Goal: Information Seeking & Learning: Learn about a topic

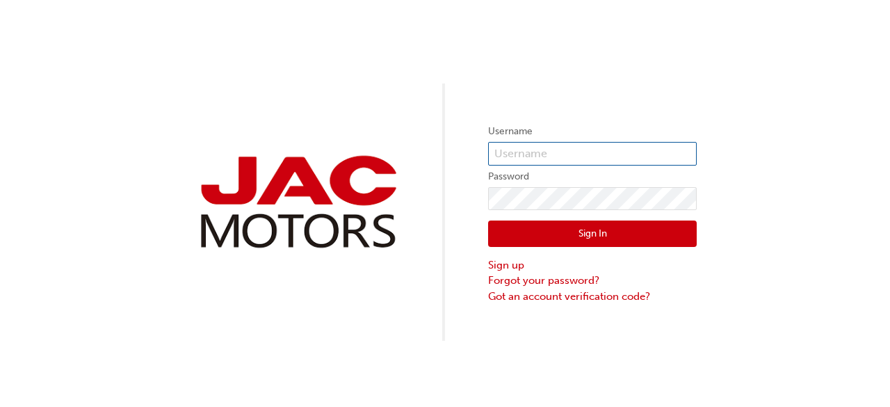
type input "SM1006"
click at [582, 233] on button "Sign In" at bounding box center [592, 233] width 208 height 26
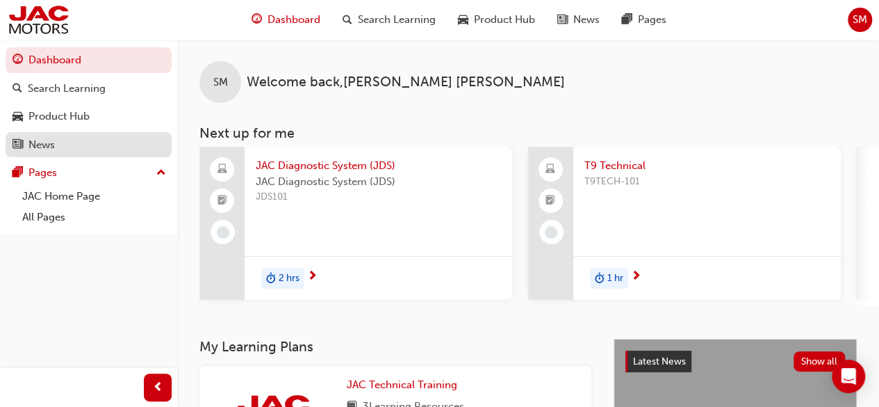
click at [59, 147] on div "News" at bounding box center [89, 144] width 152 height 17
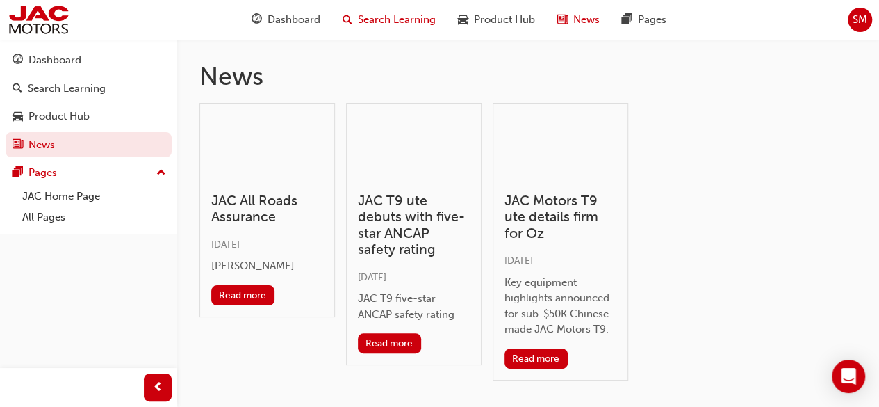
click at [405, 17] on span "Search Learning" at bounding box center [397, 20] width 78 height 16
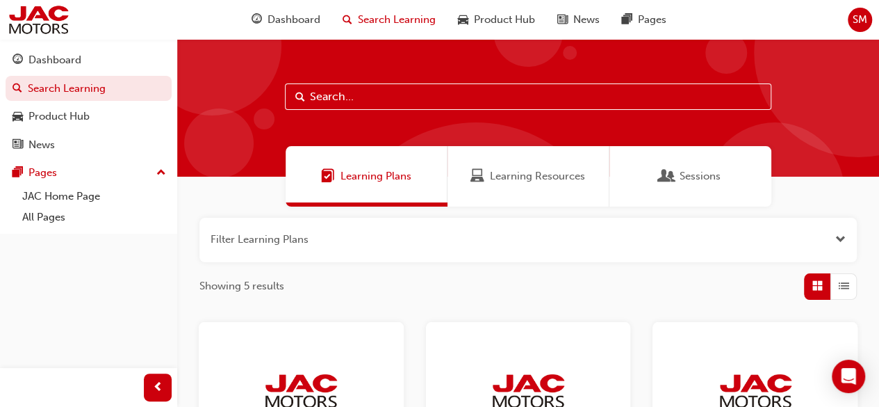
click at [539, 183] on span "Learning Resources" at bounding box center [537, 176] width 95 height 16
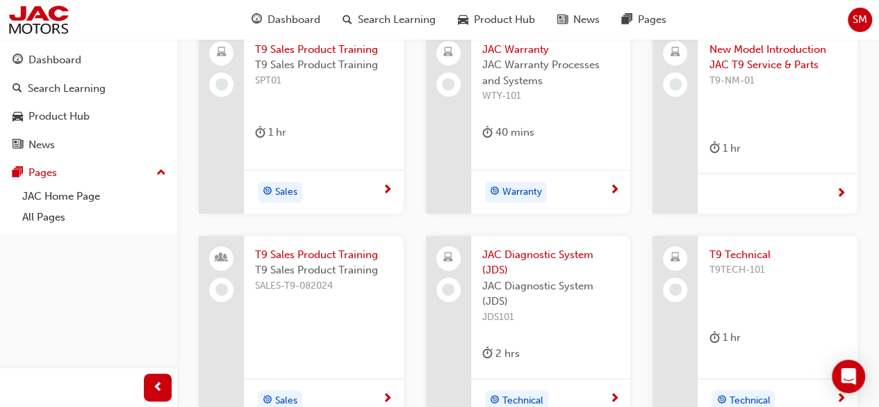
scroll to position [127, 0]
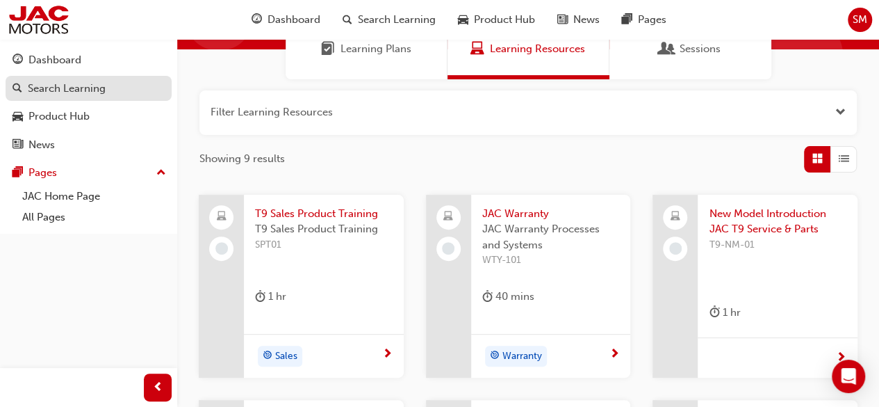
click at [68, 92] on div "Search Learning" at bounding box center [67, 89] width 78 height 16
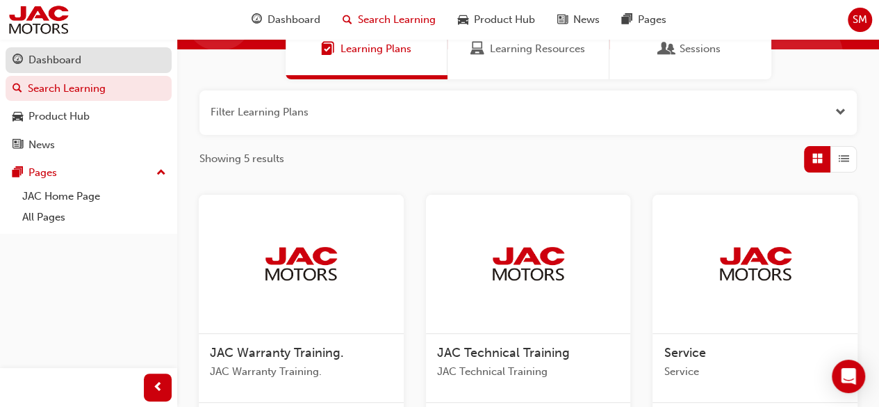
click at [78, 65] on div "Dashboard" at bounding box center [54, 60] width 53 height 16
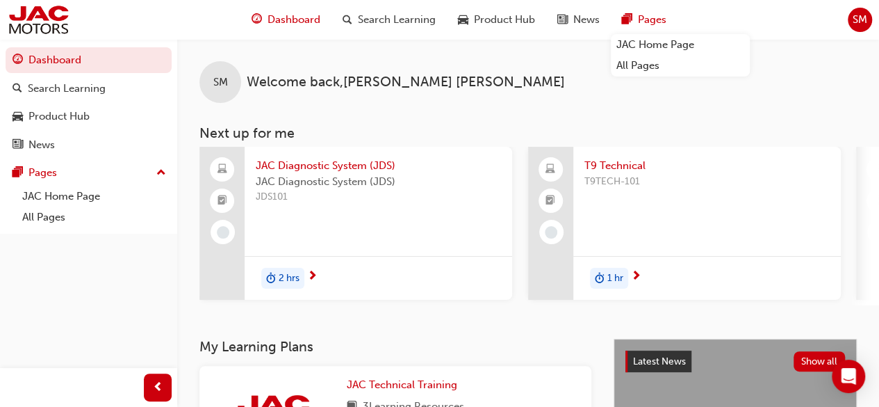
click at [652, 24] on span "Pages" at bounding box center [652, 20] width 28 height 16
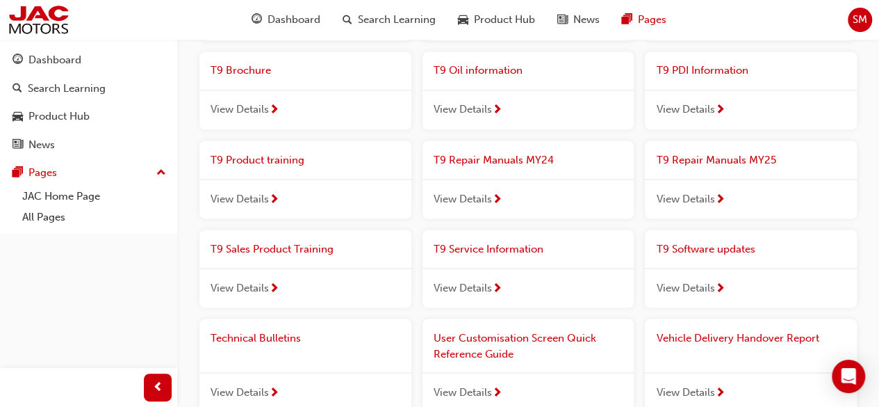
scroll to position [1181, 0]
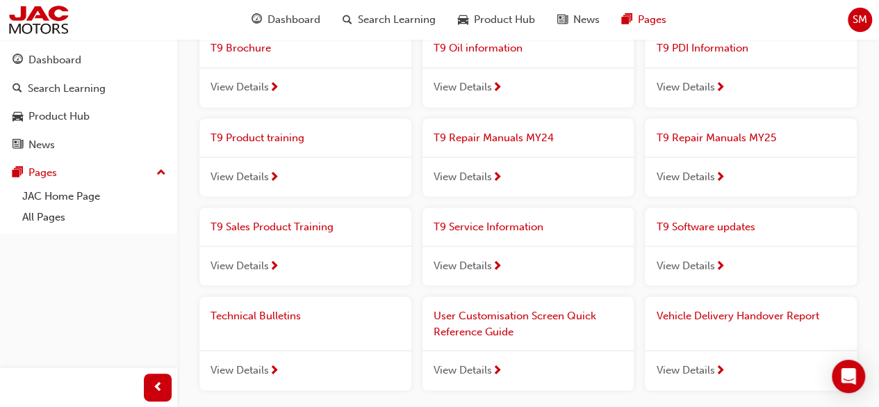
click at [487, 138] on span "T9 Repair Manuals MY24" at bounding box center [494, 137] width 120 height 13
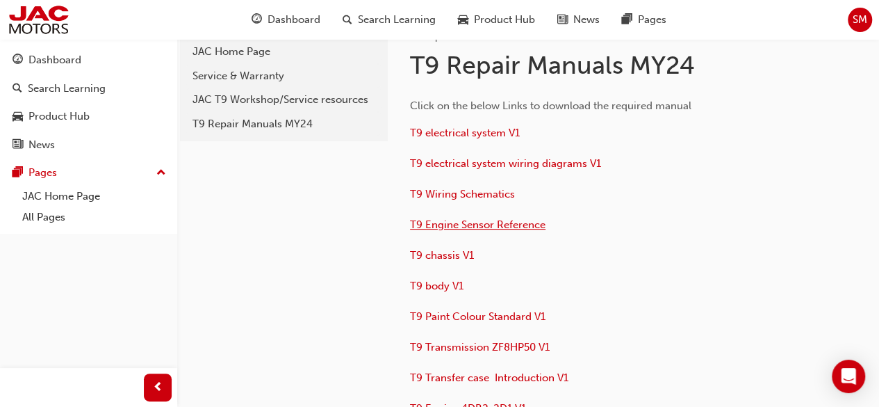
scroll to position [69, 0]
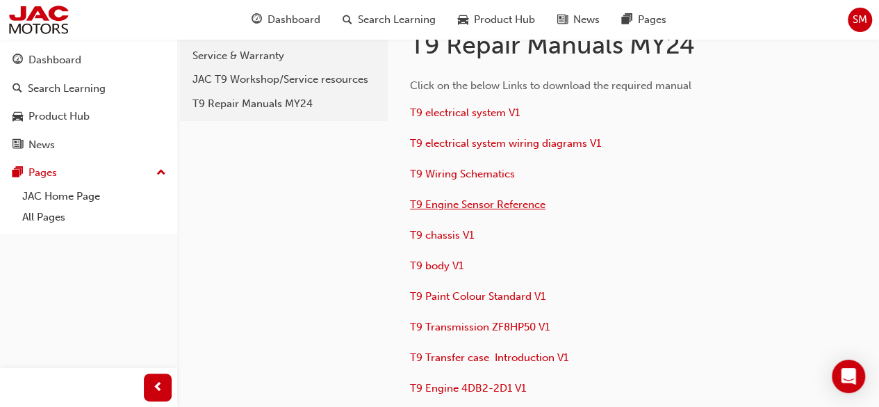
click at [449, 203] on span "T9 Engine Sensor Reference" at bounding box center [478, 204] width 136 height 13
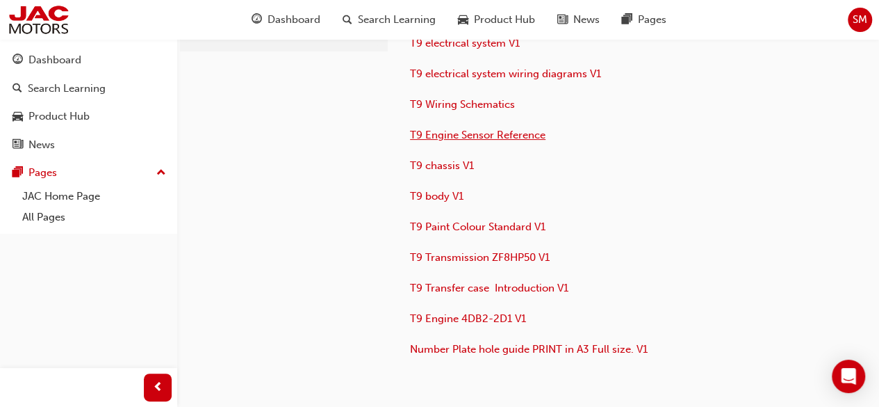
scroll to position [208, 0]
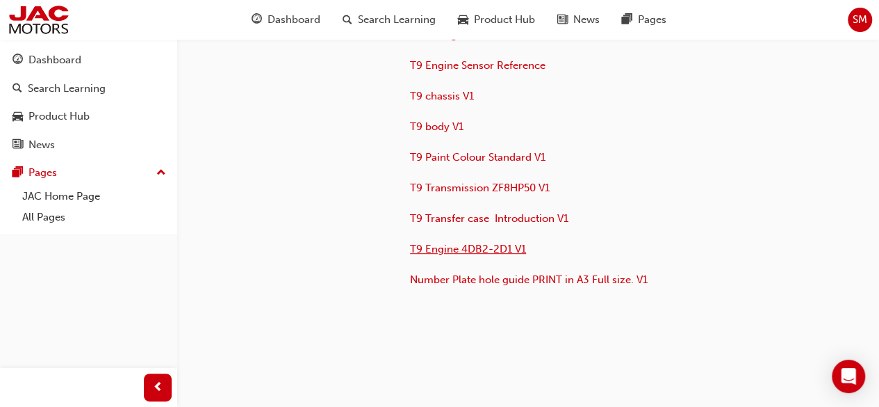
click at [471, 248] on span "T9 Engine 4DB2-2D1 V1" at bounding box center [468, 249] width 116 height 13
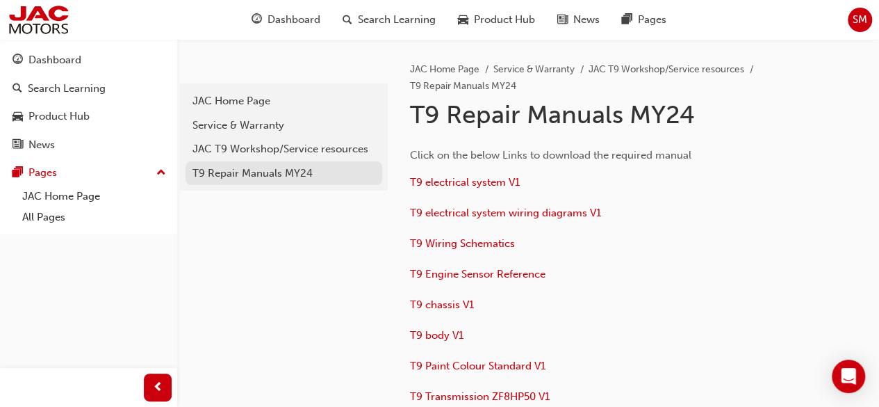
click at [230, 170] on div "T9 Repair Manuals MY24" at bounding box center [284, 173] width 183 height 16
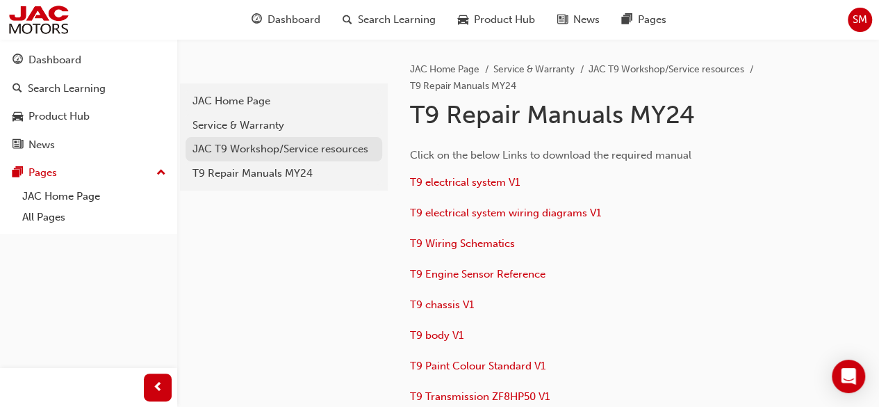
click at [246, 149] on div "JAC T9 Workshop/Service resources" at bounding box center [284, 149] width 183 height 16
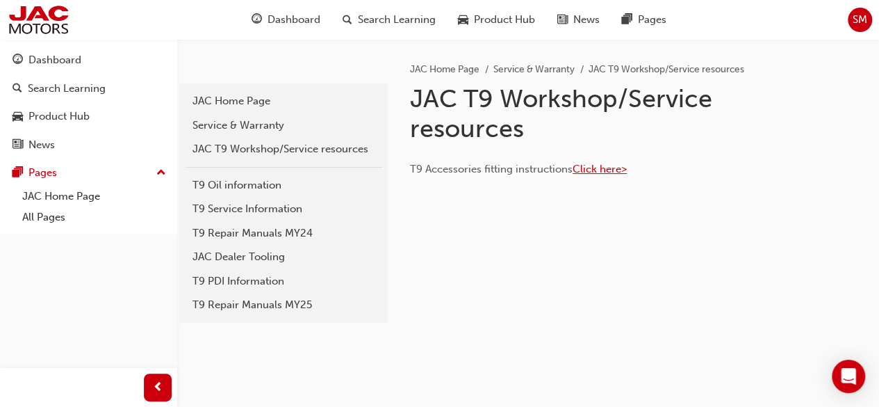
click at [589, 170] on span "Click here>" at bounding box center [600, 169] width 54 height 13
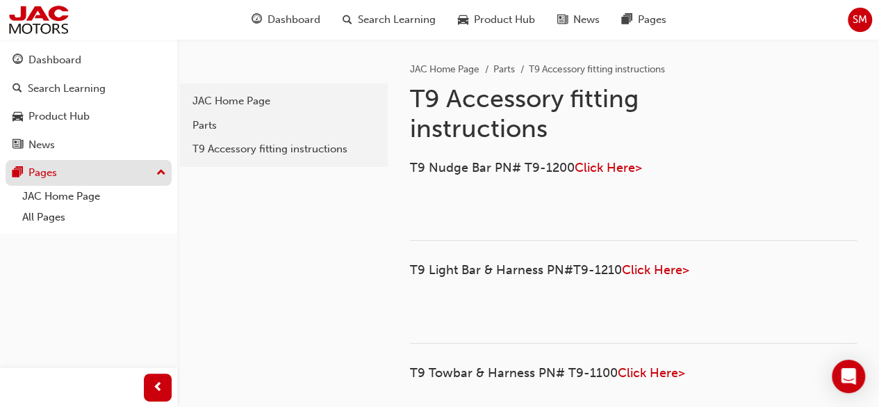
click at [60, 165] on div "Pages" at bounding box center [89, 172] width 152 height 17
click at [83, 168] on div "Pages" at bounding box center [89, 172] width 152 height 17
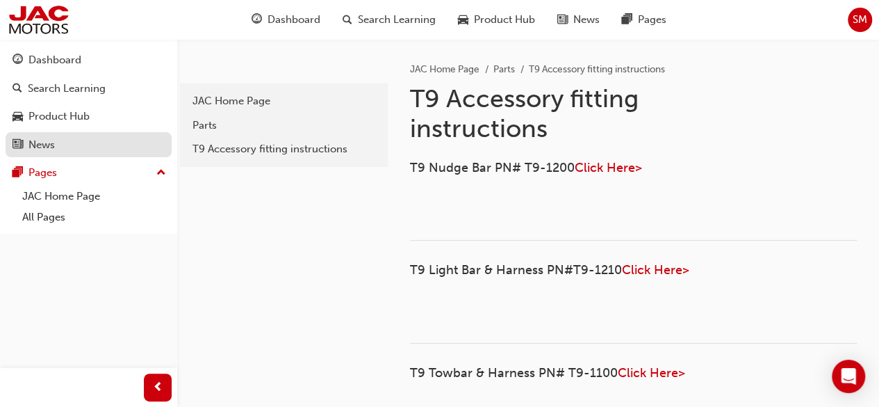
click at [42, 136] on div "News" at bounding box center [89, 144] width 152 height 17
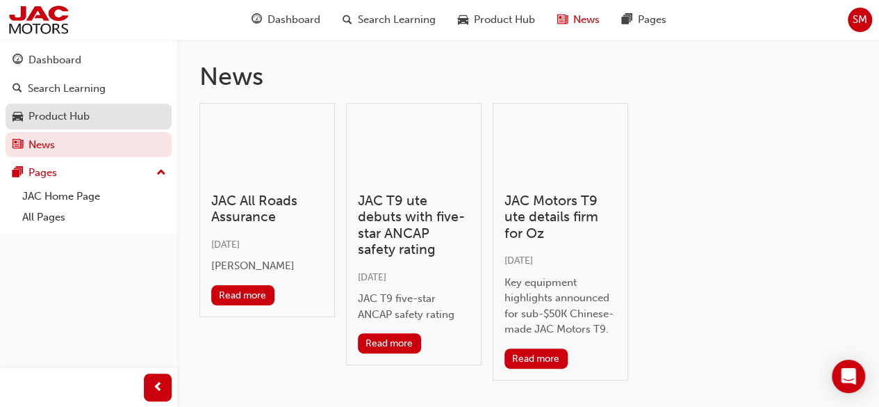
click at [65, 114] on div "Product Hub" at bounding box center [58, 116] width 61 height 16
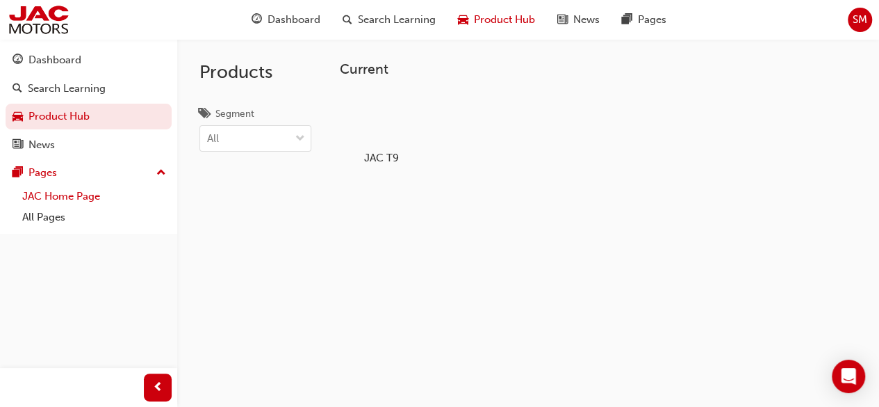
click at [97, 193] on link "JAC Home Page" at bounding box center [94, 197] width 155 height 22
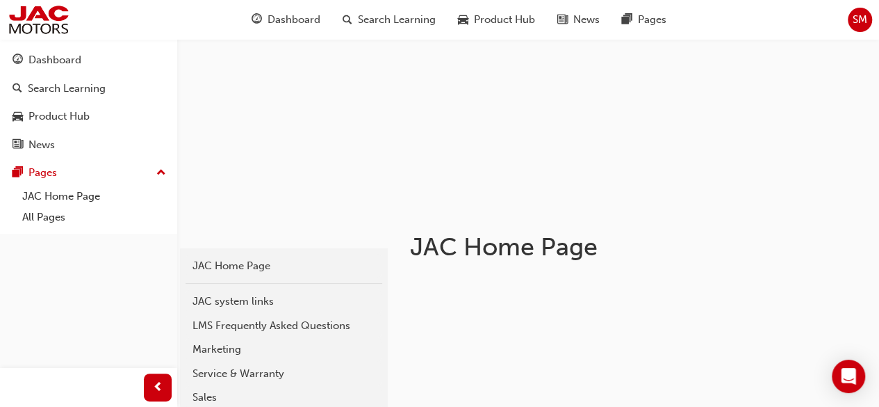
scroll to position [139, 0]
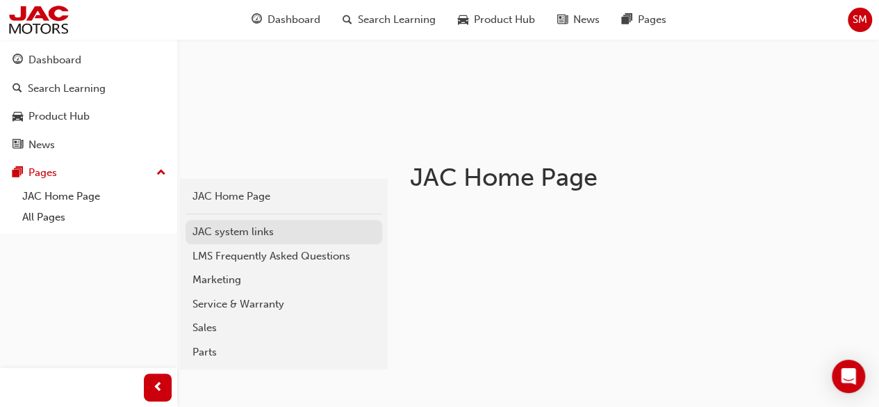
click at [259, 231] on div "JAC system links" at bounding box center [284, 232] width 183 height 16
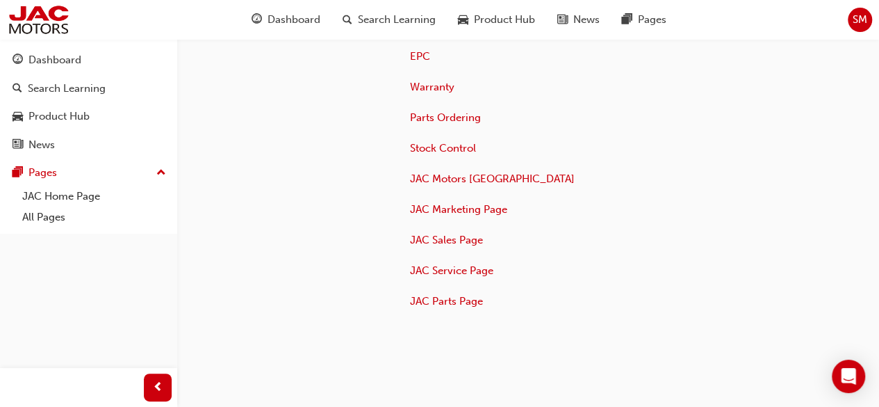
scroll to position [139, 0]
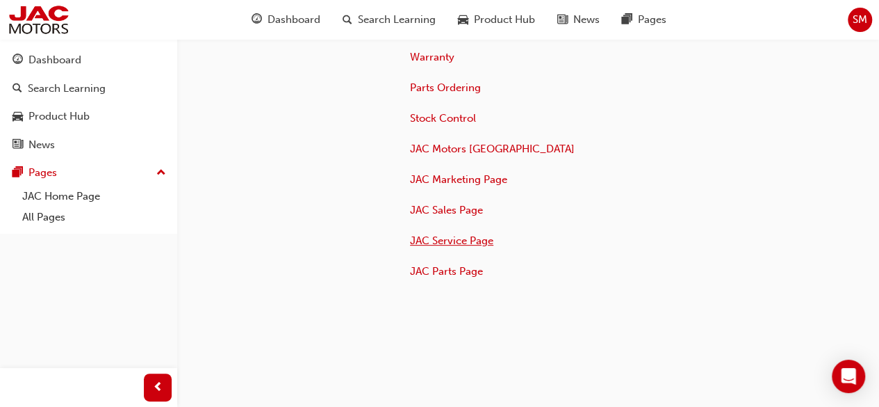
click at [425, 239] on span "JAC Service Page" at bounding box center [451, 240] width 83 height 13
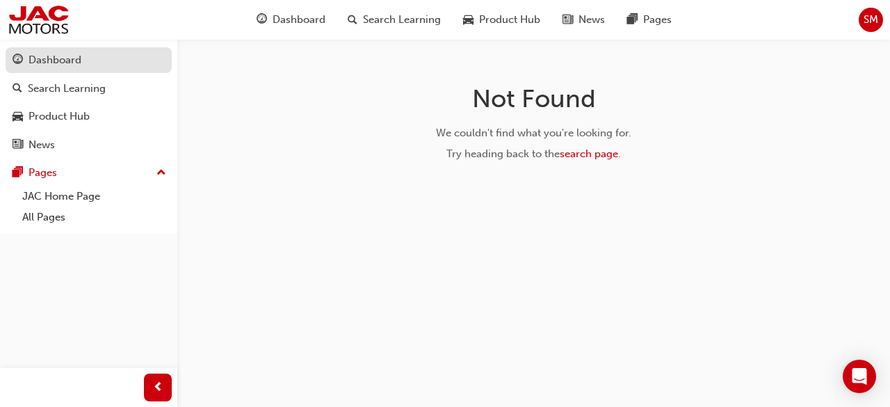
click at [63, 55] on div "Dashboard" at bounding box center [54, 60] width 53 height 16
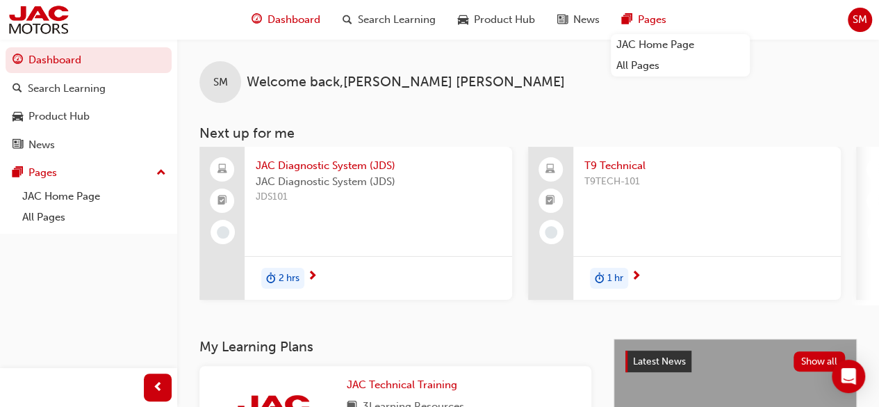
click at [635, 23] on div "Pages" at bounding box center [644, 20] width 67 height 28
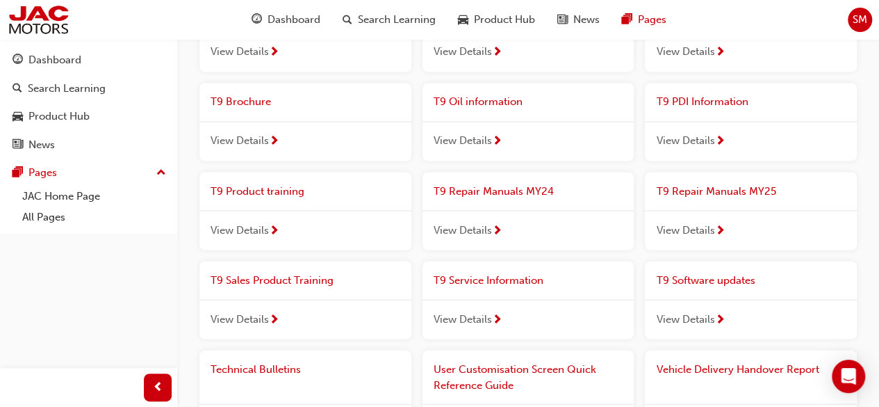
scroll to position [1181, 0]
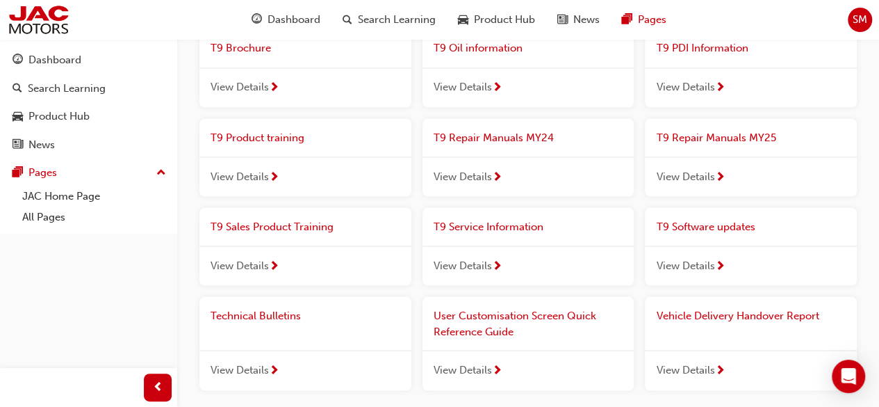
click at [467, 222] on span "T9 Service Information" at bounding box center [489, 226] width 110 height 13
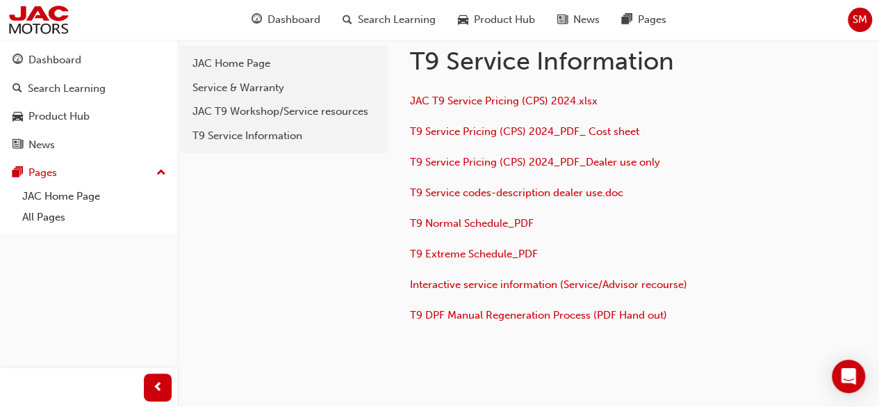
scroll to position [69, 0]
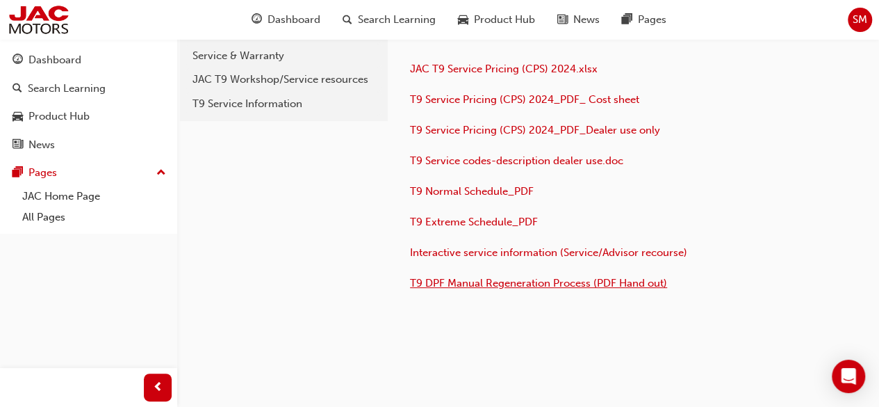
click at [509, 289] on span "T9 DPF Manual Regeneration Process (PDF Hand out)" at bounding box center [538, 283] width 257 height 13
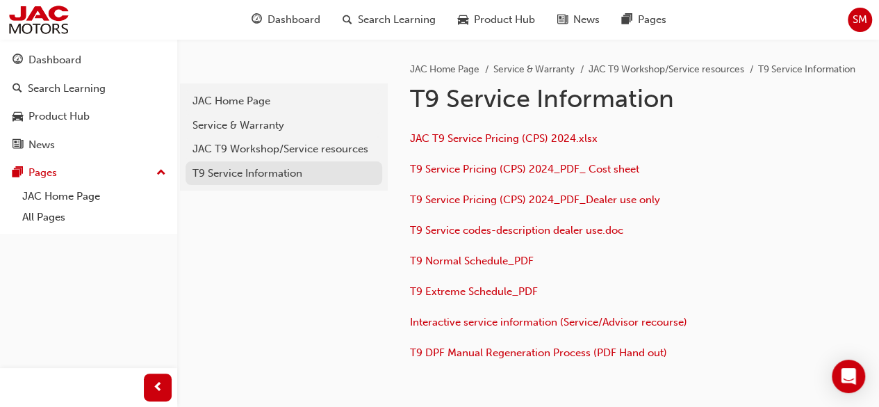
click at [261, 174] on div "T9 Service Information" at bounding box center [284, 173] width 183 height 16
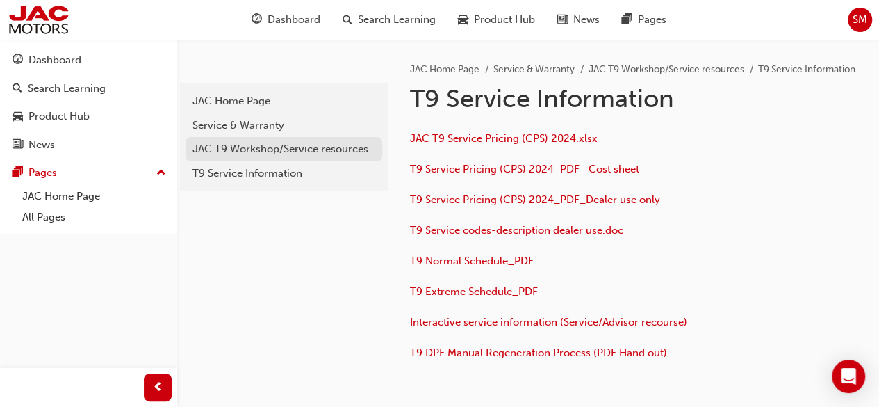
click at [268, 156] on div "JAC T9 Workshop/Service resources" at bounding box center [284, 149] width 183 height 16
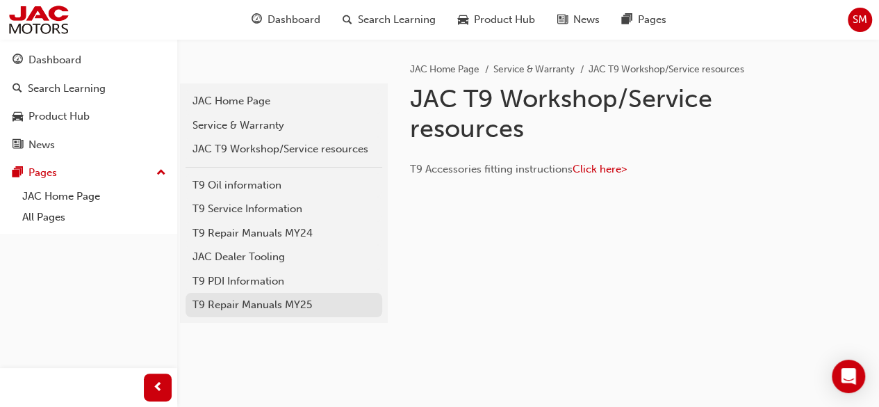
click at [266, 302] on div "T9 Repair Manuals MY25" at bounding box center [284, 305] width 183 height 16
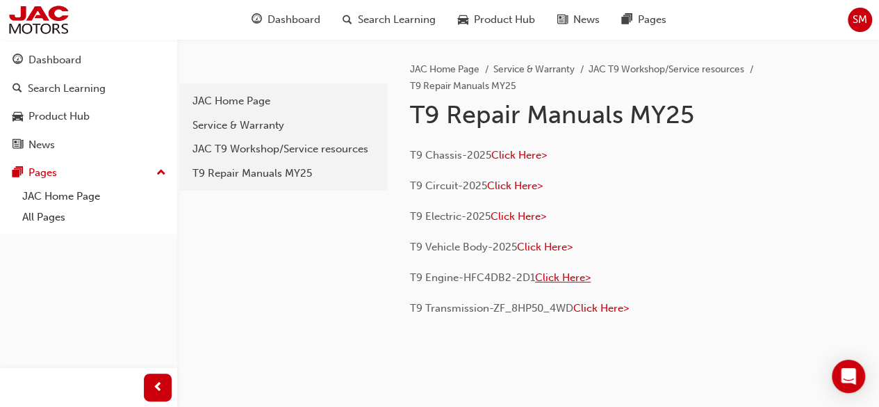
click at [569, 275] on span "Click Here>" at bounding box center [563, 277] width 56 height 13
click at [650, 67] on link "All Pages" at bounding box center [680, 66] width 139 height 22
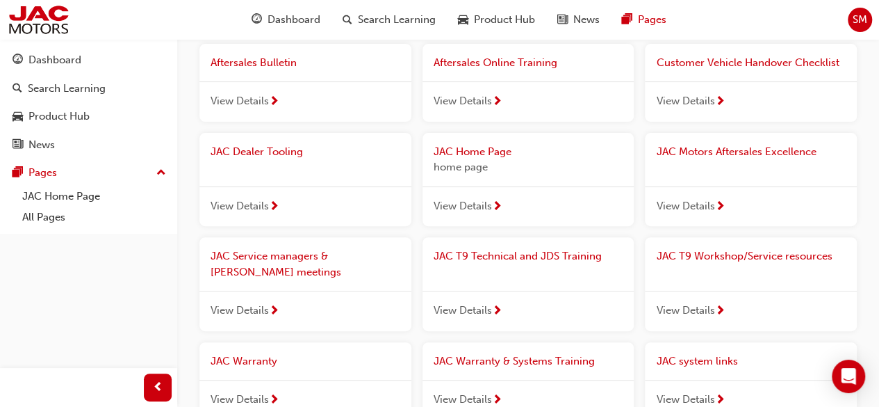
scroll to position [139, 0]
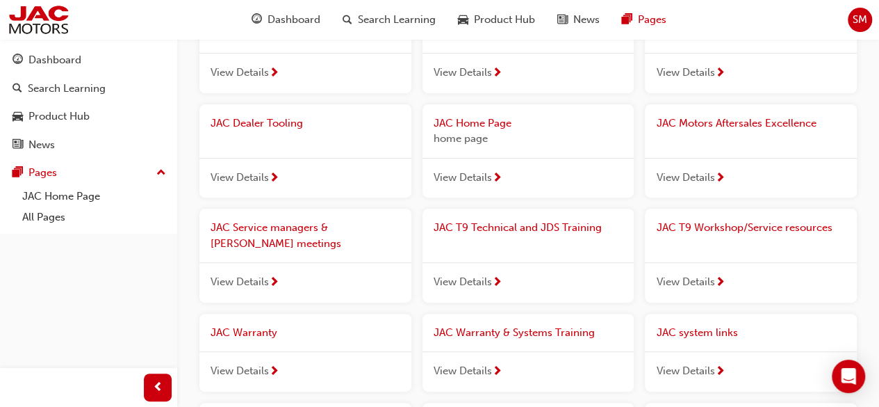
click at [709, 226] on span "JAC T9 Workshop/Service resources" at bounding box center [744, 227] width 176 height 13
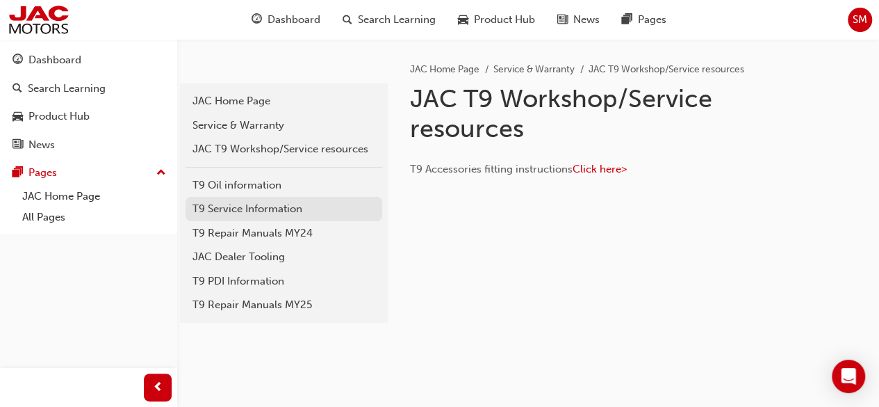
click at [246, 211] on div "T9 Service Information" at bounding box center [284, 209] width 183 height 16
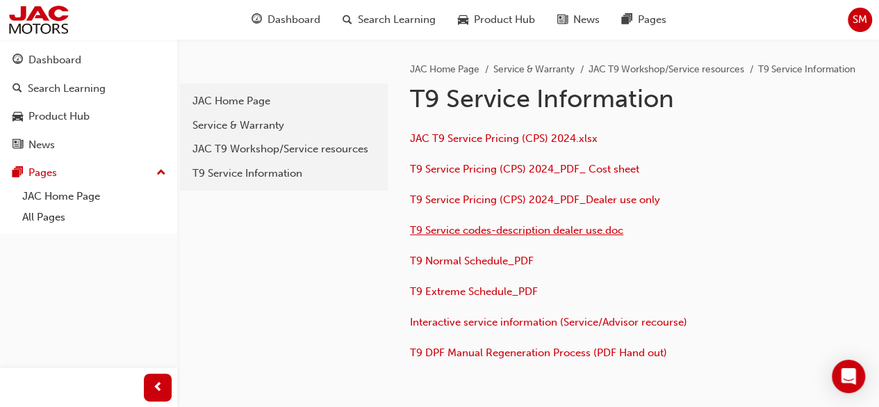
click at [473, 236] on span "T9 Service codes-description dealer use.doc" at bounding box center [516, 230] width 213 height 13
click at [655, 65] on link "All Pages" at bounding box center [680, 66] width 139 height 22
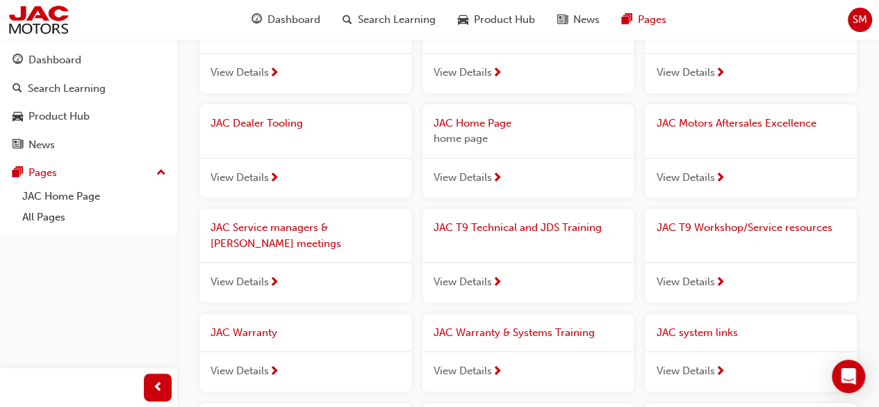
scroll to position [208, 0]
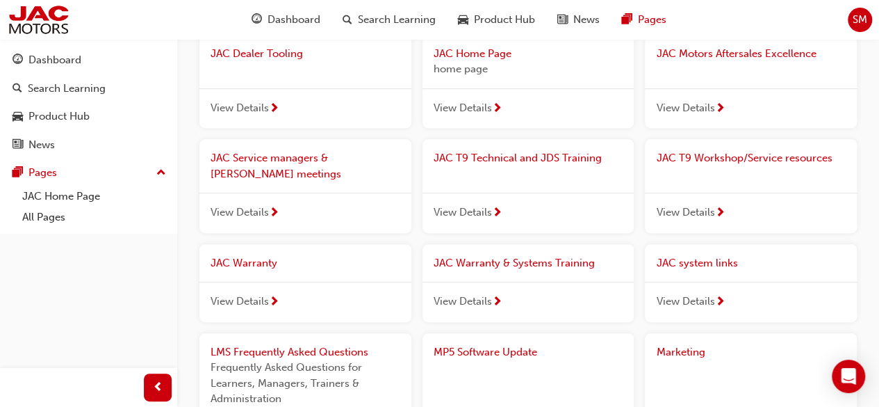
click at [701, 263] on span "JAC system links" at bounding box center [696, 262] width 81 height 13
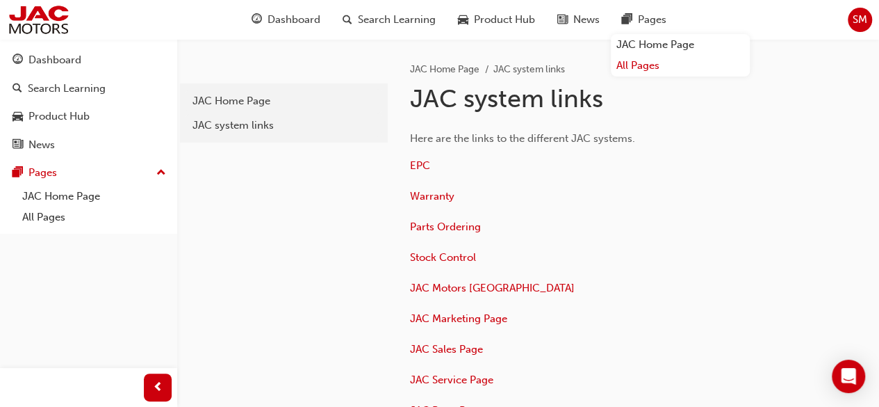
click at [660, 66] on link "All Pages" at bounding box center [680, 66] width 139 height 22
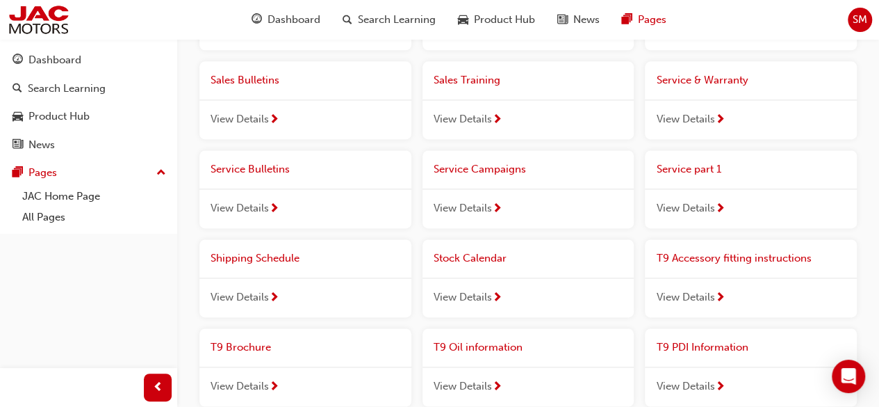
scroll to position [903, 0]
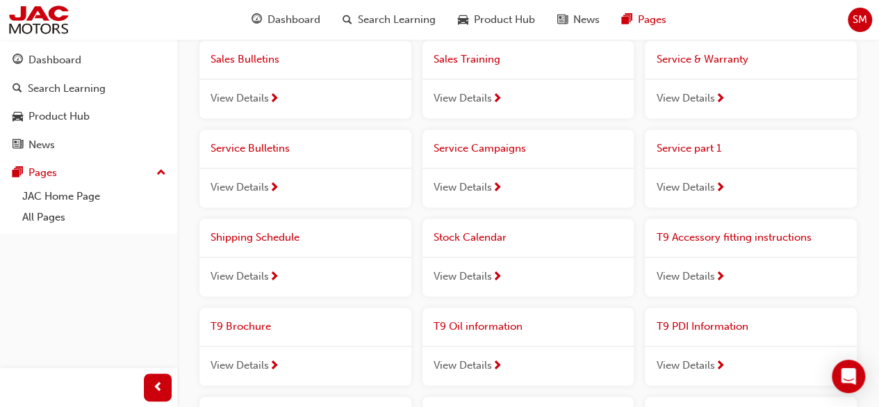
click at [268, 145] on span "Service Bulletins" at bounding box center [250, 148] width 79 height 13
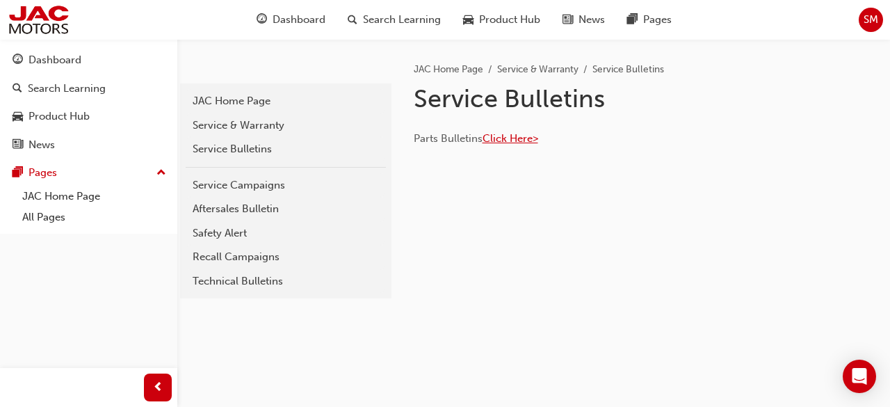
click at [532, 134] on span "Click Here>" at bounding box center [510, 138] width 56 height 13
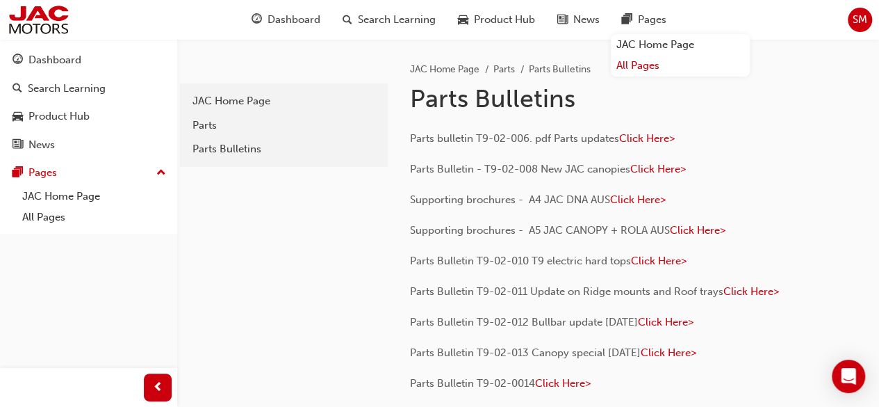
click at [658, 66] on link "All Pages" at bounding box center [680, 66] width 139 height 22
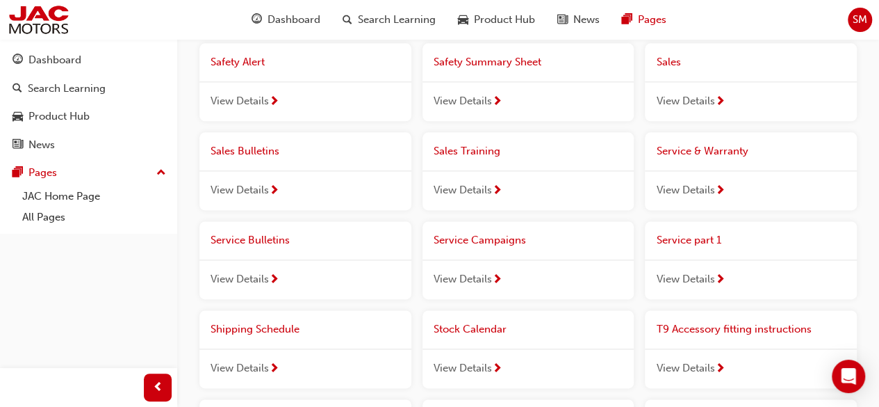
scroll to position [834, 0]
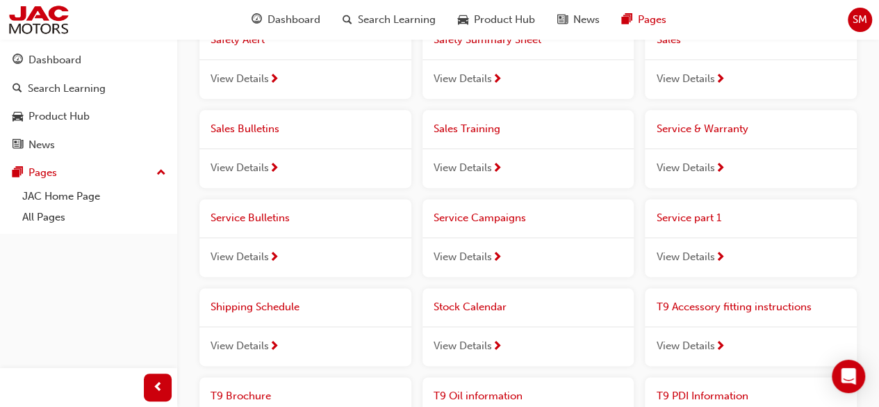
click at [493, 218] on span "Service Campaigns" at bounding box center [480, 217] width 92 height 13
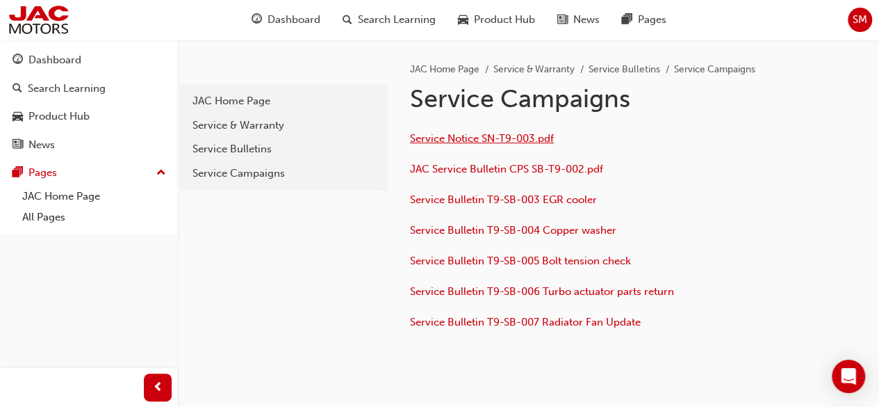
click at [484, 142] on span "Service Notice SN-T9-003.pdf" at bounding box center [482, 138] width 144 height 13
click at [463, 167] on span "JAC Service Bulletin CPS SB-T9-002.pdf" at bounding box center [506, 169] width 193 height 13
click at [463, 195] on span "Service Bulletin T9-SB-003 EGR cooler" at bounding box center [503, 199] width 187 height 13
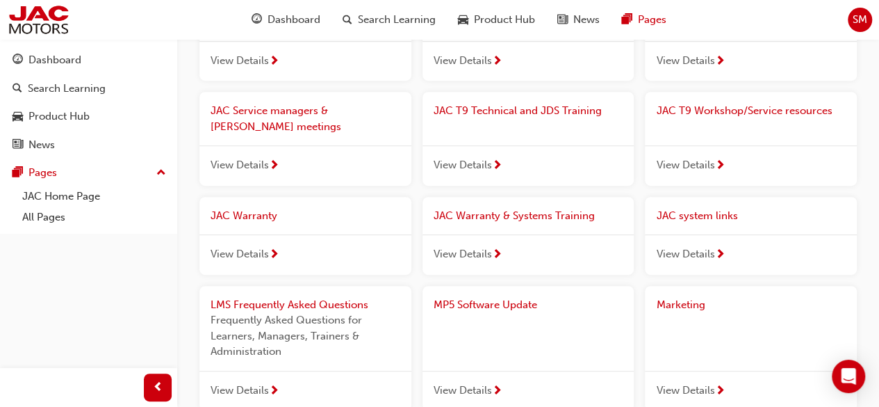
scroll to position [278, 0]
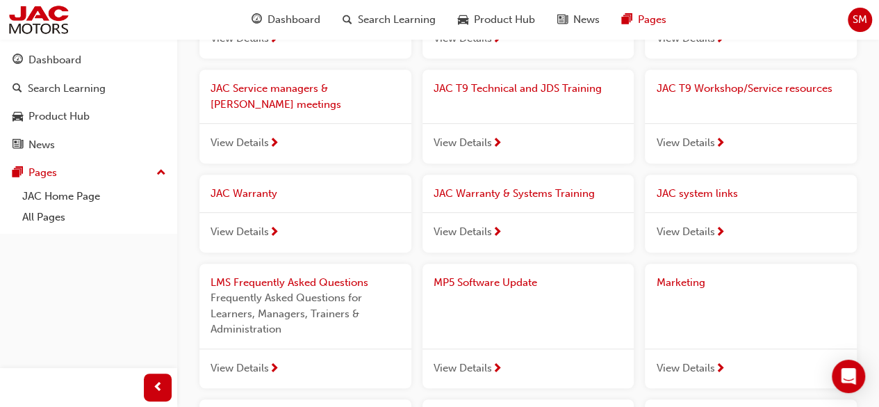
click at [717, 90] on span "JAC T9 Workshop/Service resources" at bounding box center [744, 88] width 176 height 13
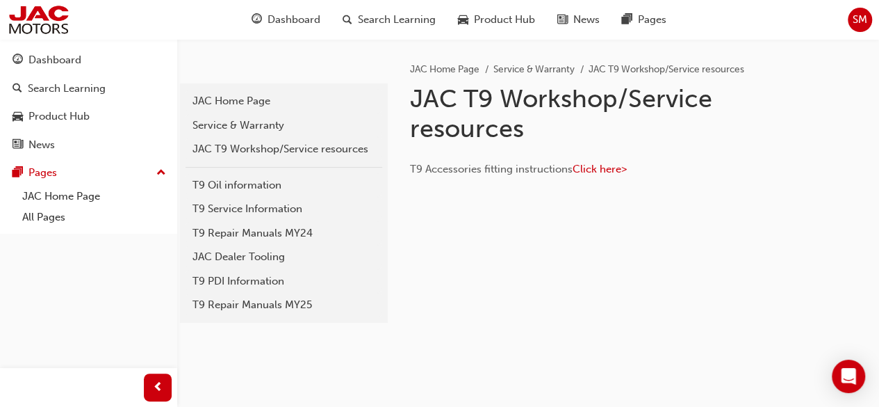
click at [598, 161] on p "T9 Accessories fitting instructions Click here>" at bounding box center [633, 171] width 447 height 20
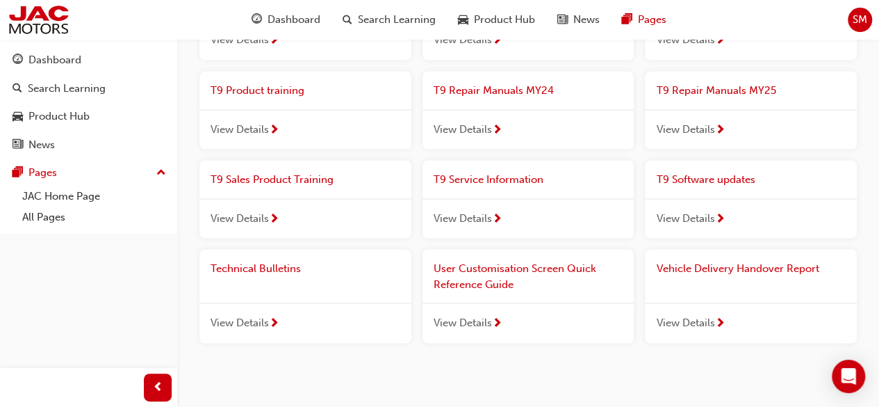
scroll to position [1251, 0]
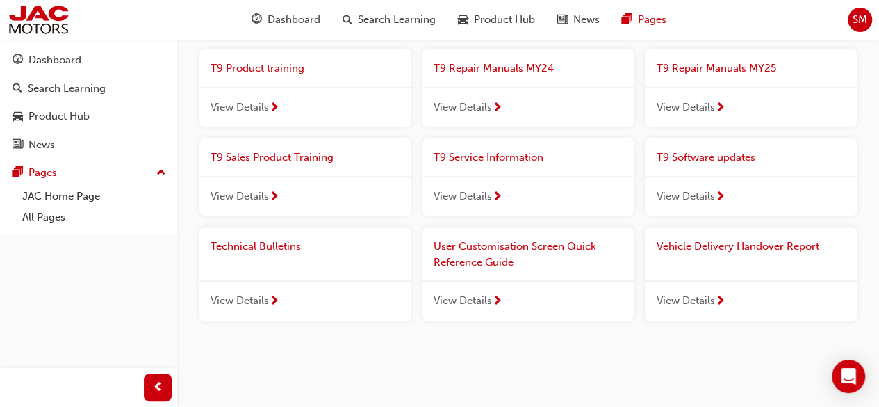
click at [268, 240] on span "Technical Bulletins" at bounding box center [256, 245] width 90 height 13
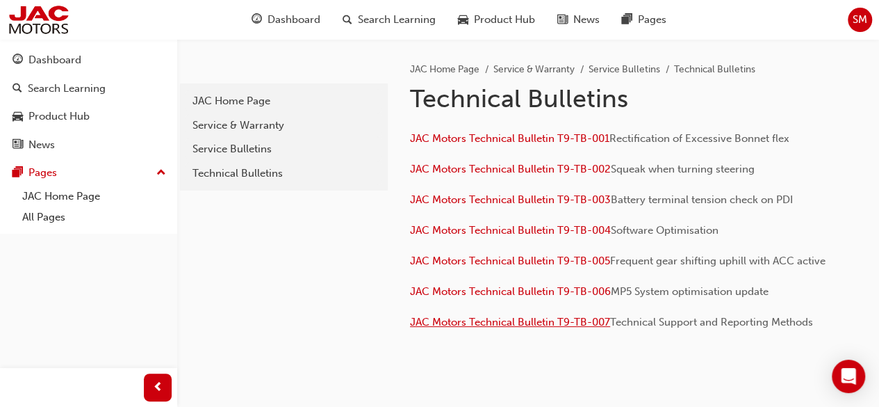
click at [534, 323] on span "JAC Motors Technical Bulletin T9-TB-007" at bounding box center [510, 322] width 200 height 13
click at [500, 292] on span "JAC Motors Technical Bulletin T9-TB-006" at bounding box center [510, 291] width 201 height 13
click at [517, 229] on span "JAC Motors Technical Bulletin T9-TB-004" at bounding box center [510, 230] width 201 height 13
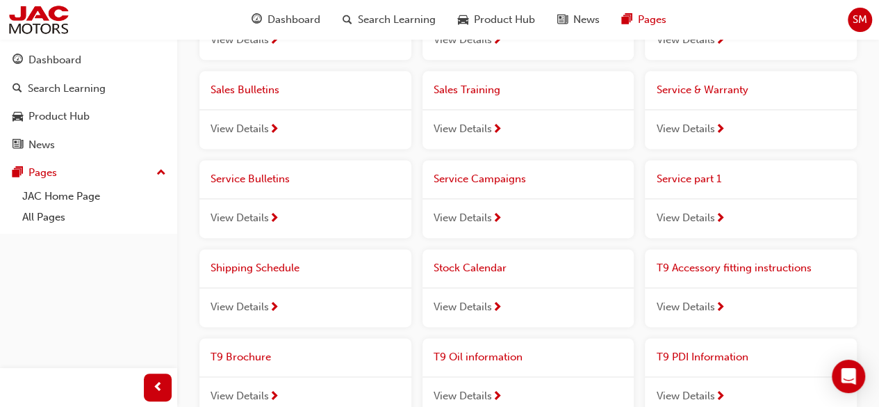
scroll to position [903, 0]
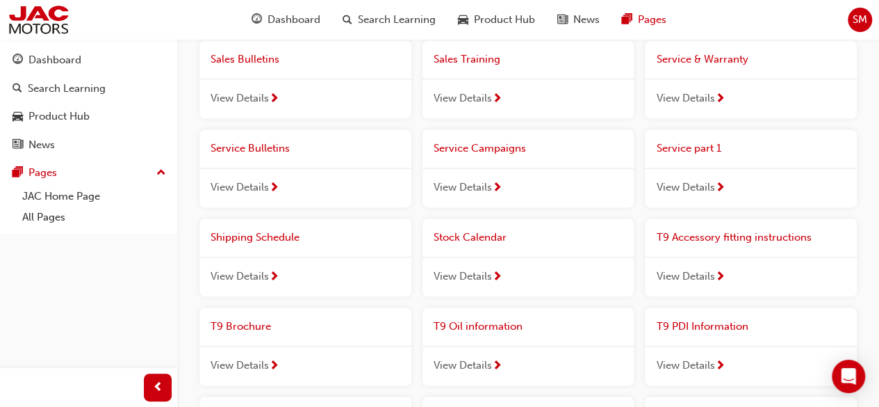
click at [691, 145] on span "Service part 1" at bounding box center [688, 148] width 65 height 13
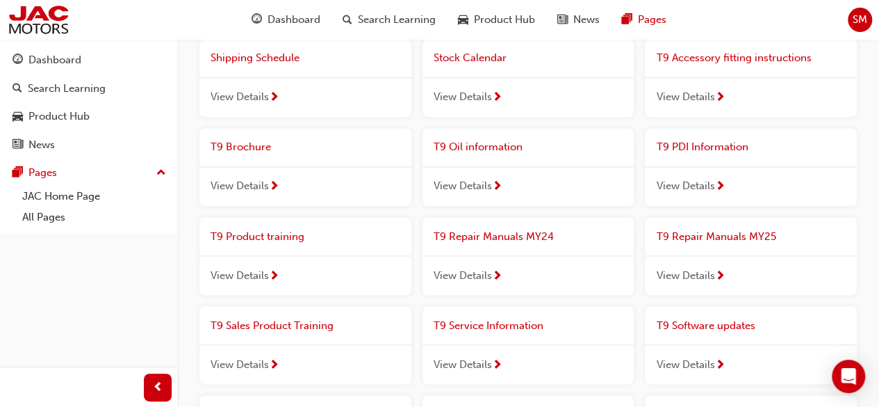
scroll to position [1112, 0]
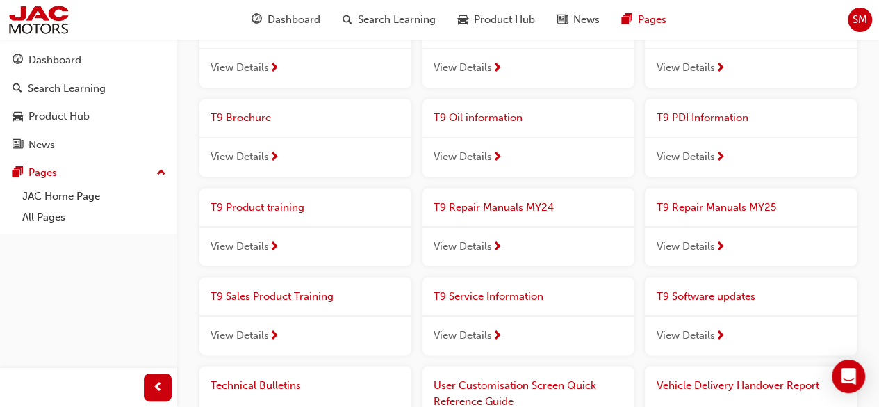
click at [459, 111] on span "T9 Oil information" at bounding box center [478, 117] width 89 height 13
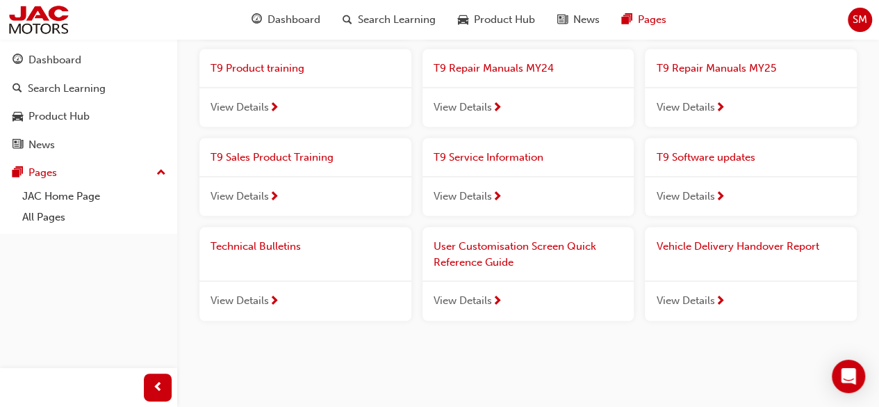
scroll to position [1251, 0]
click at [714, 154] on span "T9 Software updates" at bounding box center [705, 156] width 99 height 13
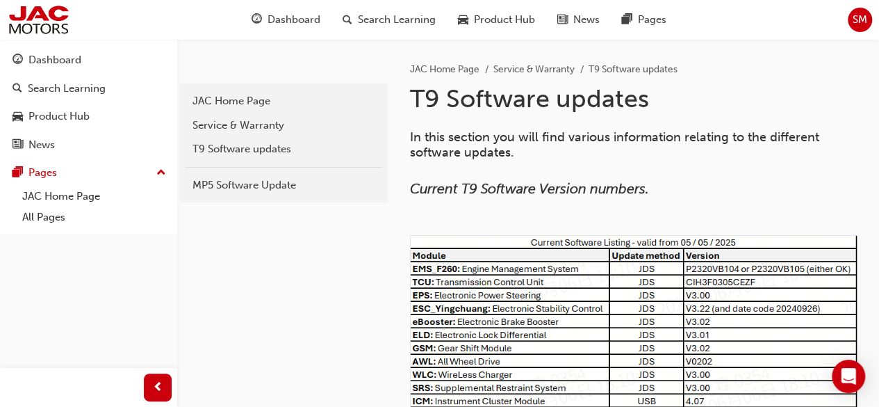
scroll to position [1251, 0]
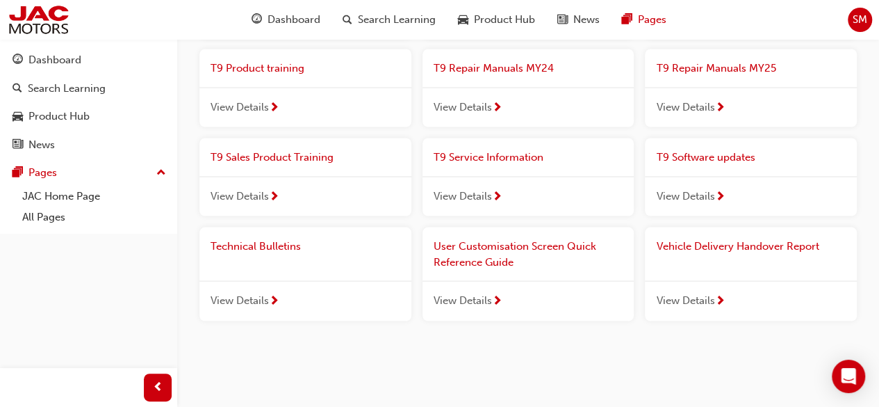
click at [265, 240] on span "Technical Bulletins" at bounding box center [256, 245] width 90 height 13
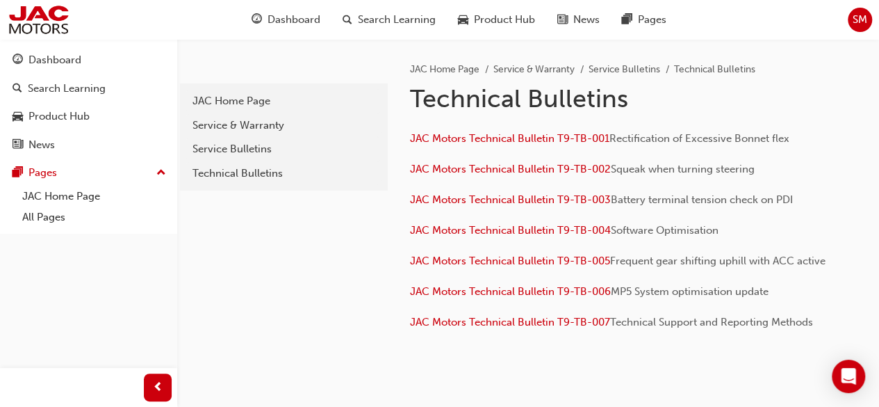
scroll to position [1251, 0]
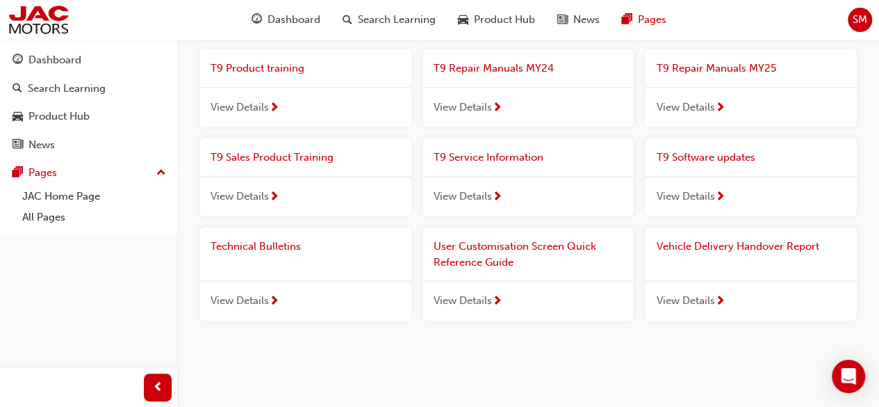
click at [496, 152] on span "T9 Service Information" at bounding box center [489, 156] width 110 height 13
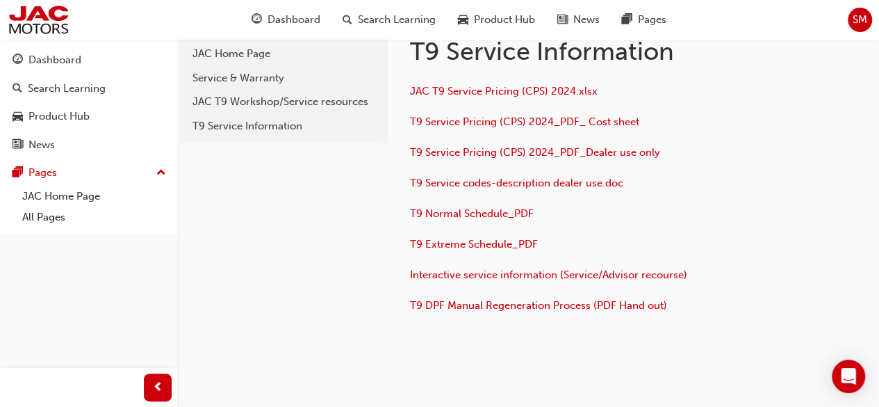
scroll to position [69, 0]
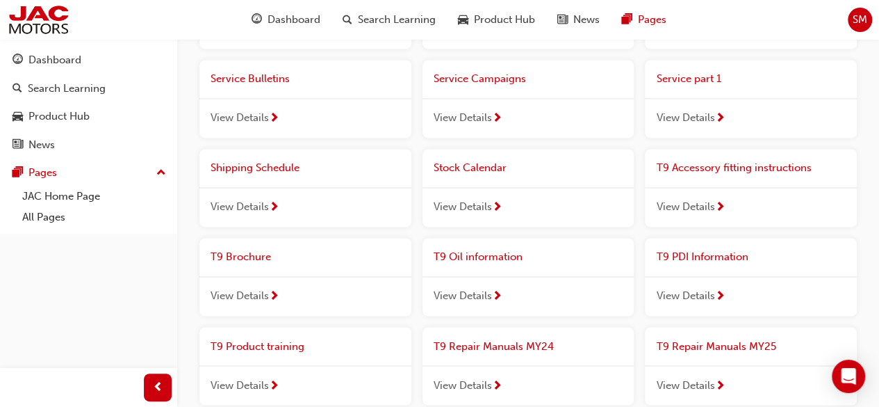
scroll to position [903, 0]
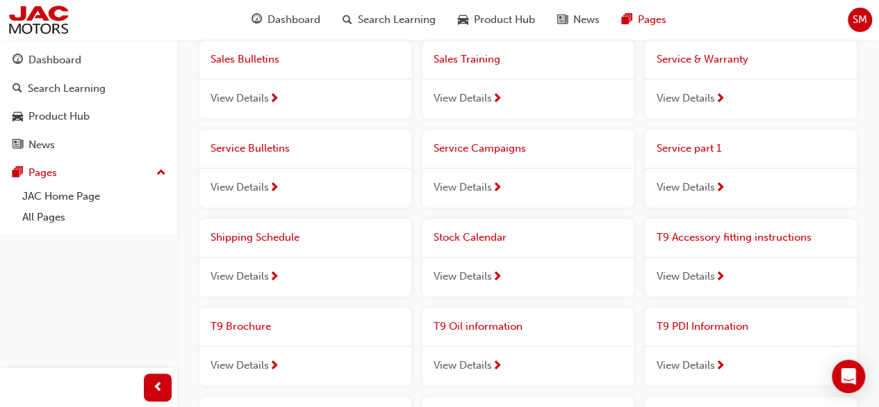
click at [701, 142] on span "Service part 1" at bounding box center [688, 148] width 65 height 13
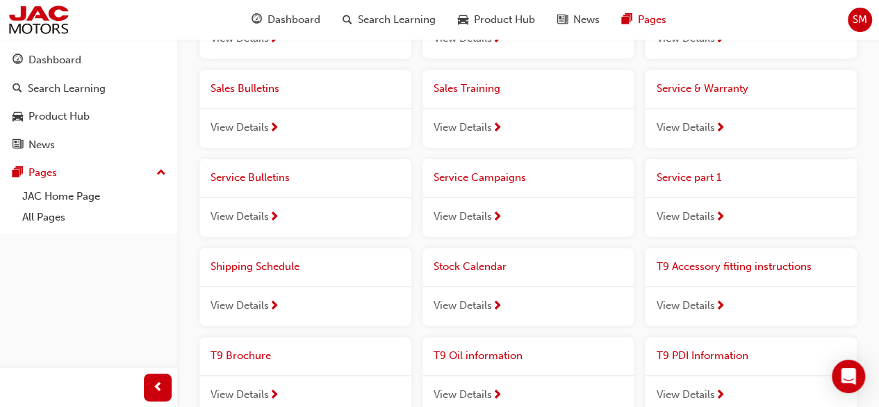
scroll to position [834, 0]
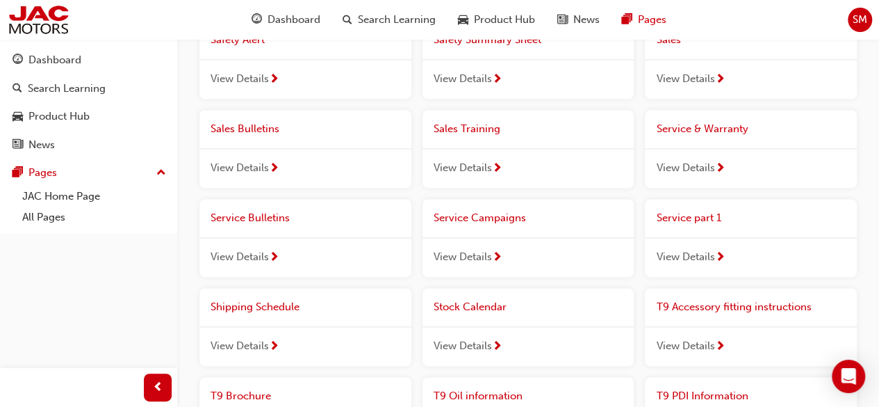
click at [678, 133] on span "Service & Warranty" at bounding box center [702, 128] width 92 height 13
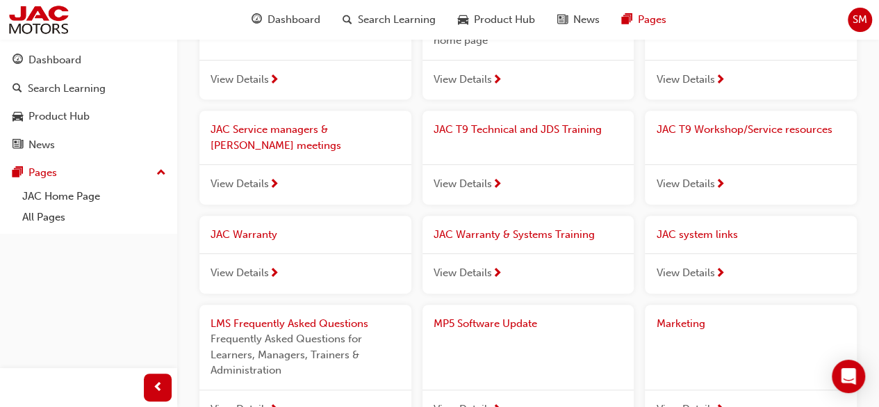
scroll to position [208, 0]
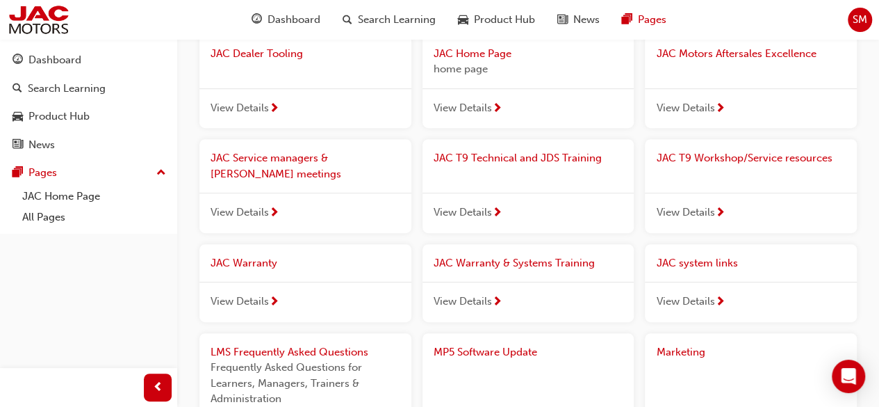
click at [712, 154] on span "JAC T9 Workshop/Service resources" at bounding box center [744, 158] width 176 height 13
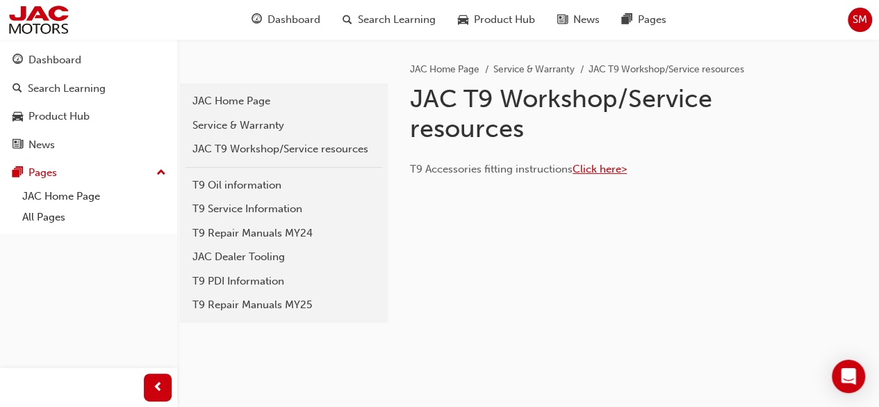
click at [603, 169] on span "Click here>" at bounding box center [600, 169] width 54 height 13
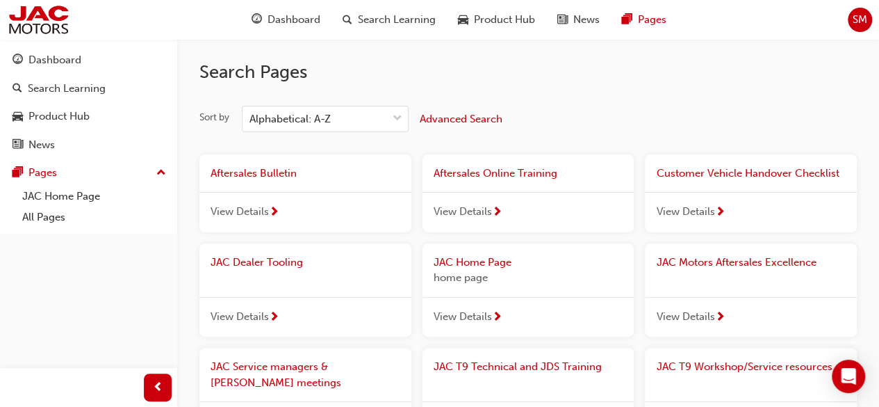
click at [261, 171] on span "Aftersales Bulletin" at bounding box center [254, 173] width 86 height 13
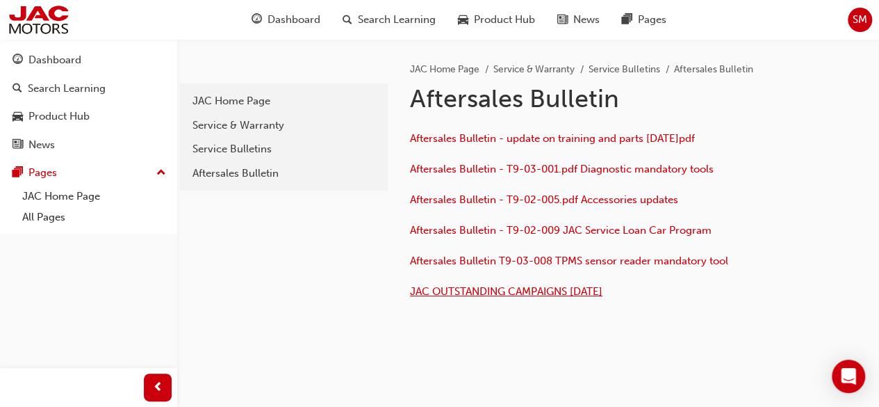
click at [484, 286] on span "JAC OUTSTANDING CAMPAIGNS 04/06/25" at bounding box center [506, 291] width 193 height 13
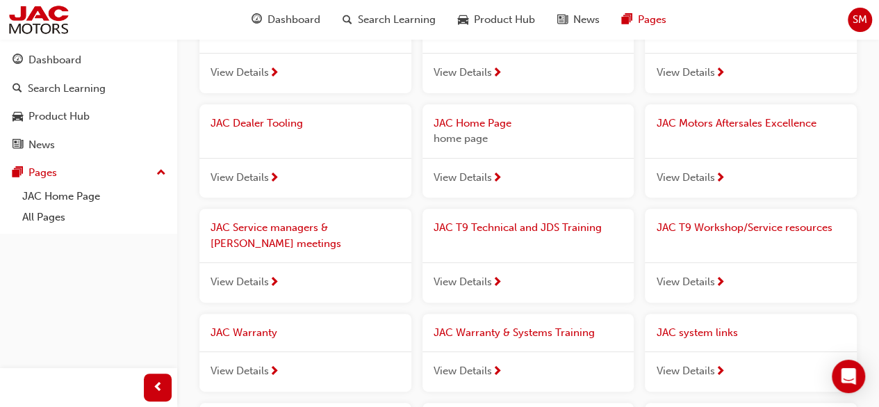
scroll to position [208, 0]
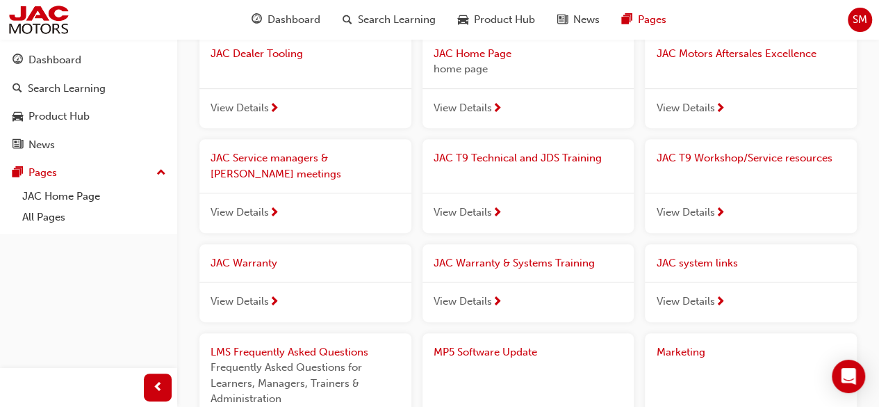
click at [716, 157] on span "JAC T9 Workshop/Service resources" at bounding box center [744, 158] width 176 height 13
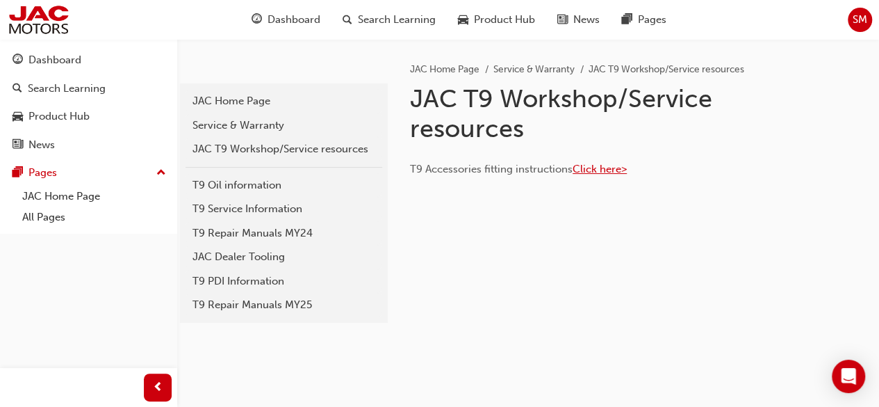
click at [600, 169] on span "Click here>" at bounding box center [600, 169] width 54 height 13
click at [265, 304] on div "T9 Repair Manuals MY25" at bounding box center [284, 305] width 183 height 16
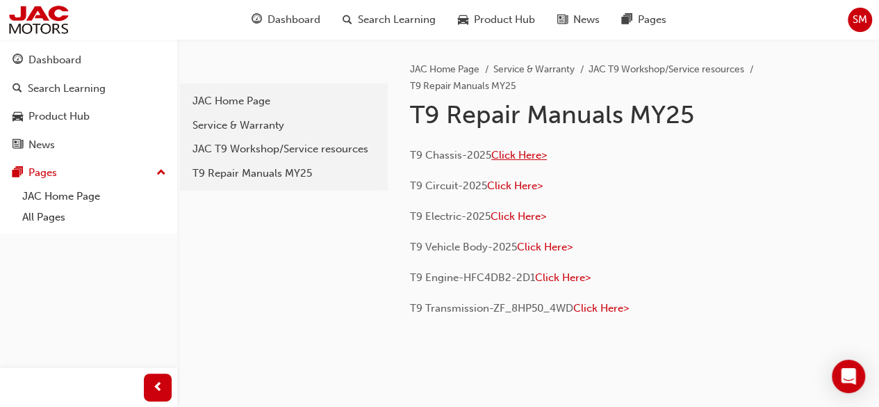
click at [506, 149] on span "Click Here>" at bounding box center [519, 155] width 56 height 13
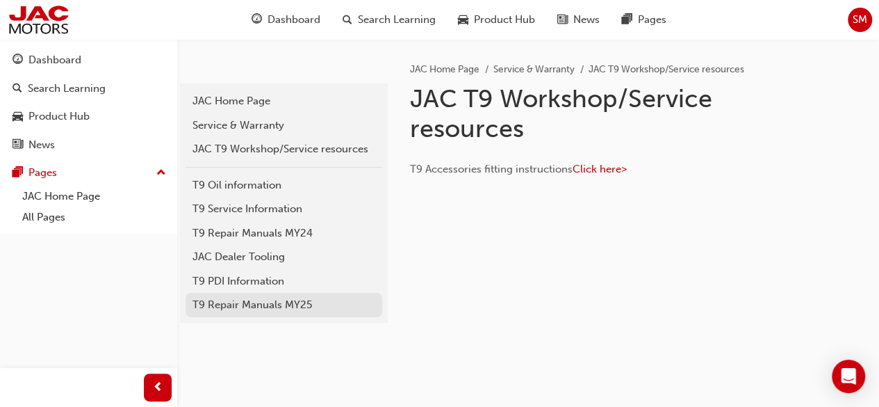
click at [275, 302] on div "T9 Repair Manuals MY25" at bounding box center [284, 305] width 183 height 16
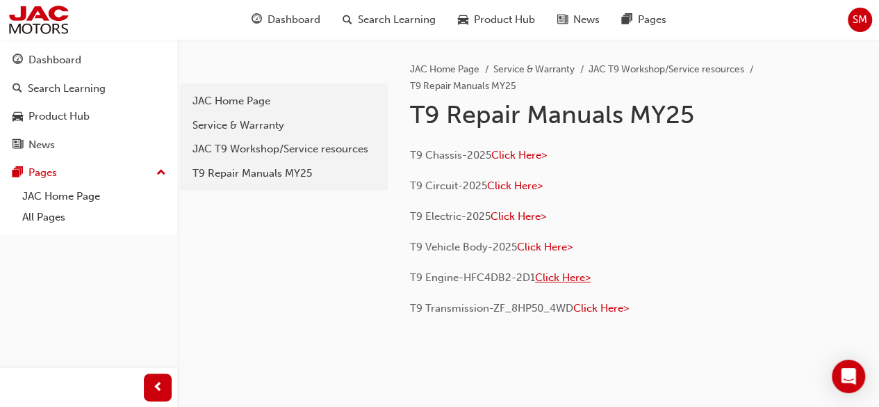
click at [553, 275] on span "Click Here>" at bounding box center [563, 277] width 56 height 13
click at [864, 17] on span "SM" at bounding box center [860, 20] width 15 height 16
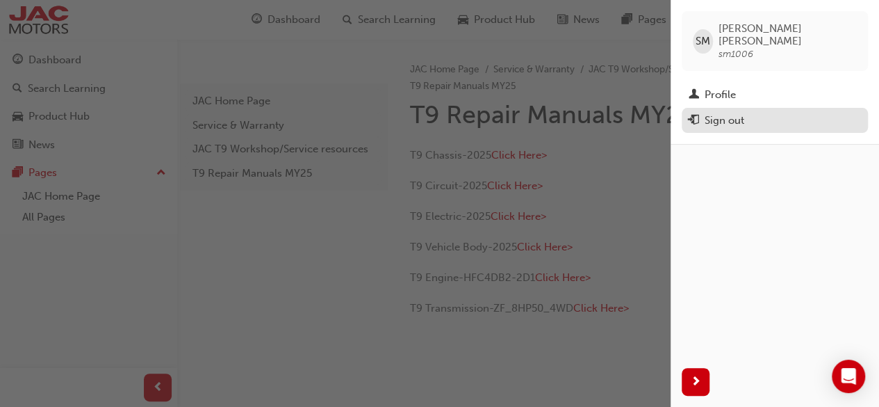
click at [739, 113] on div "Sign out" at bounding box center [725, 121] width 40 height 16
